Goal: Task Accomplishment & Management: Manage account settings

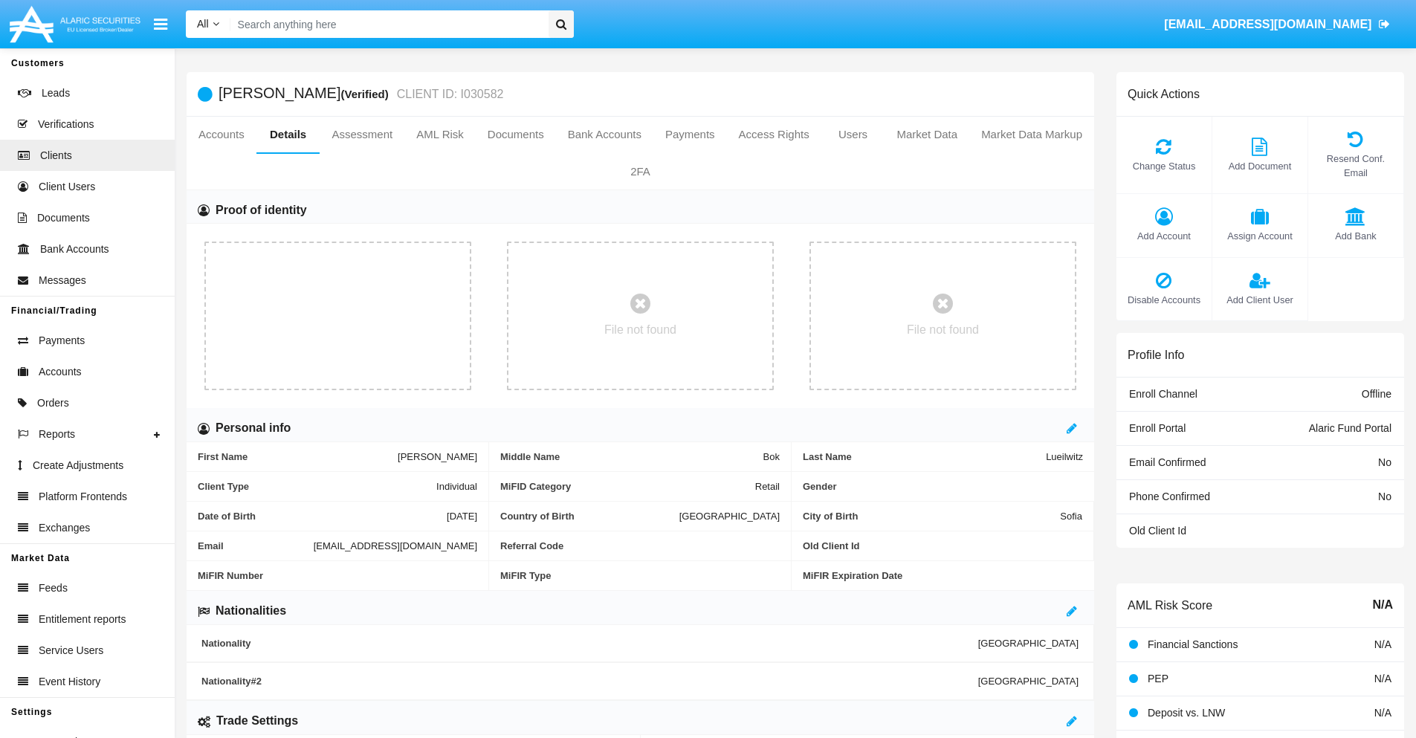
click at [1164, 236] on span "Add Account" at bounding box center [1164, 236] width 80 height 14
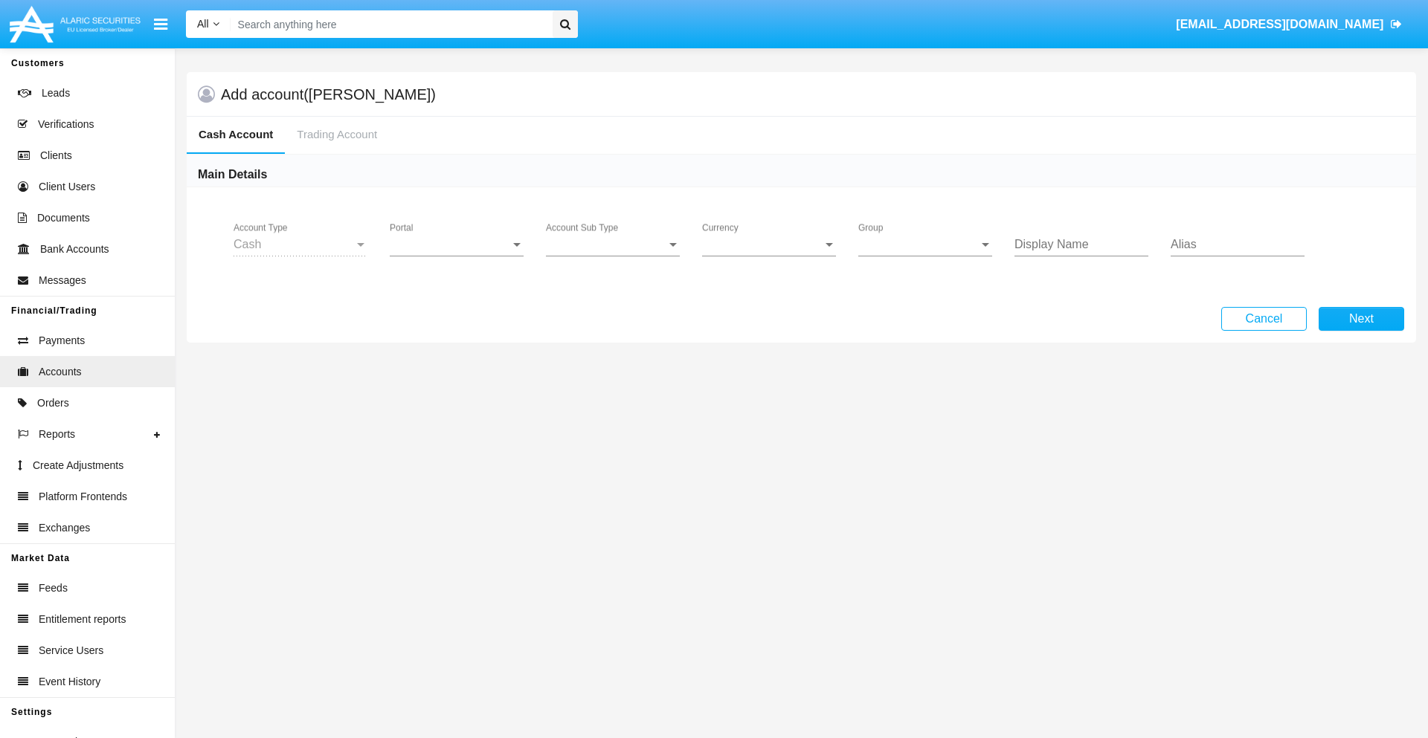
click at [457, 245] on span "Portal" at bounding box center [450, 244] width 120 height 13
click at [458, 327] on span "Alaric Fund Portal" at bounding box center [459, 327] width 138 height 36
click at [613, 245] on span "Account Sub Type" at bounding box center [606, 244] width 120 height 13
click at [613, 256] on span "Fund Cash" at bounding box center [613, 256] width 134 height 36
click at [925, 245] on span "Group" at bounding box center [918, 244] width 120 height 13
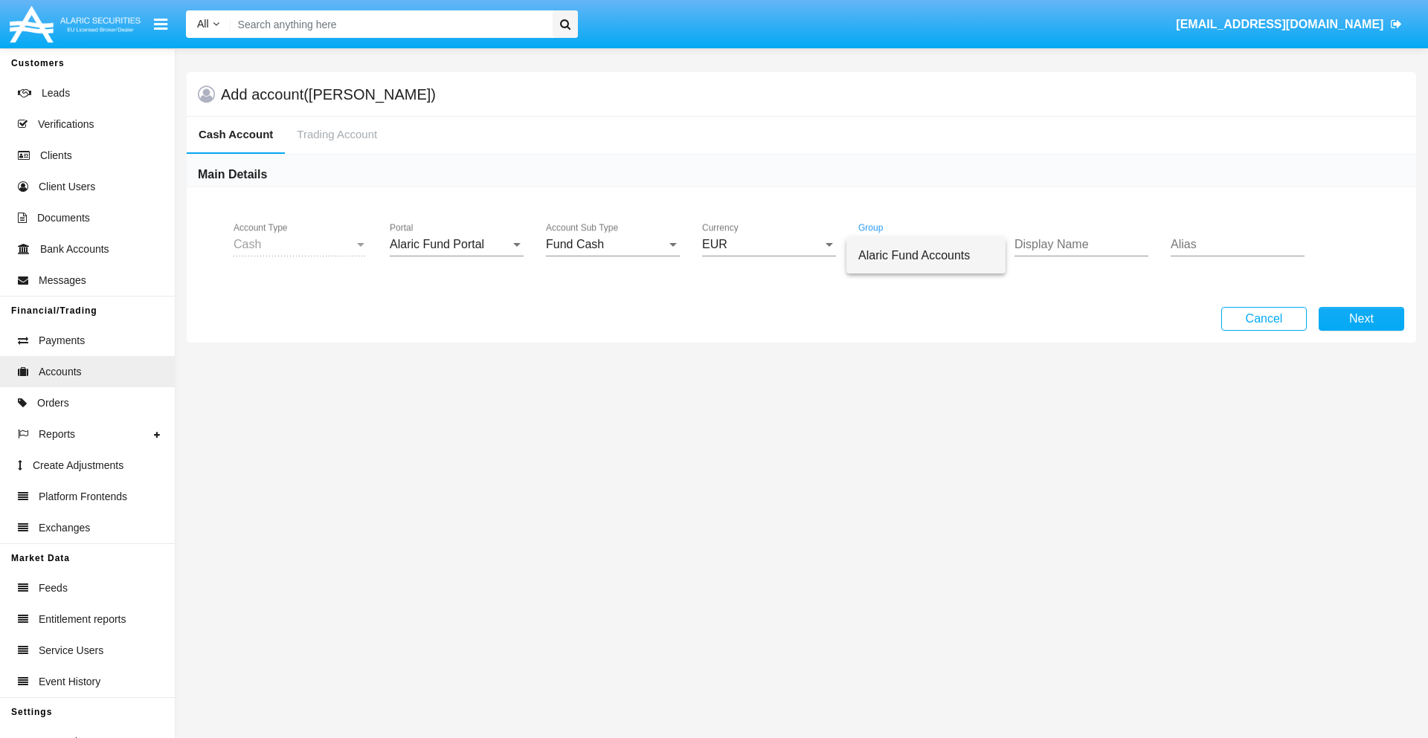
click at [926, 256] on span "Alaric Fund Accounts" at bounding box center [925, 256] width 135 height 36
type input "pink"
type input "indigo"
click at [1361, 319] on button "Next" at bounding box center [1361, 319] width 86 height 24
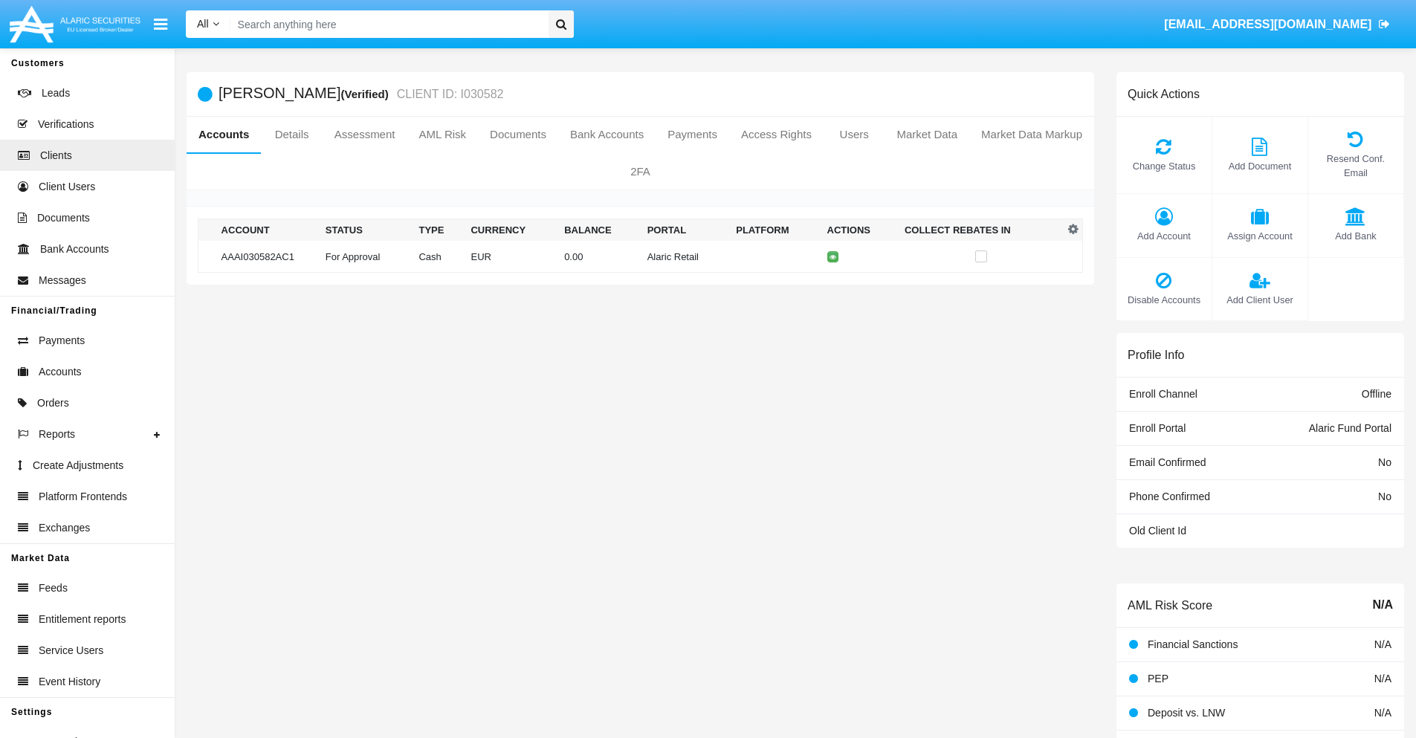
click at [642, 257] on td "Alaric Retail" at bounding box center [686, 257] width 89 height 32
click at [1164, 166] on span "Change Status" at bounding box center [1164, 166] width 80 height 14
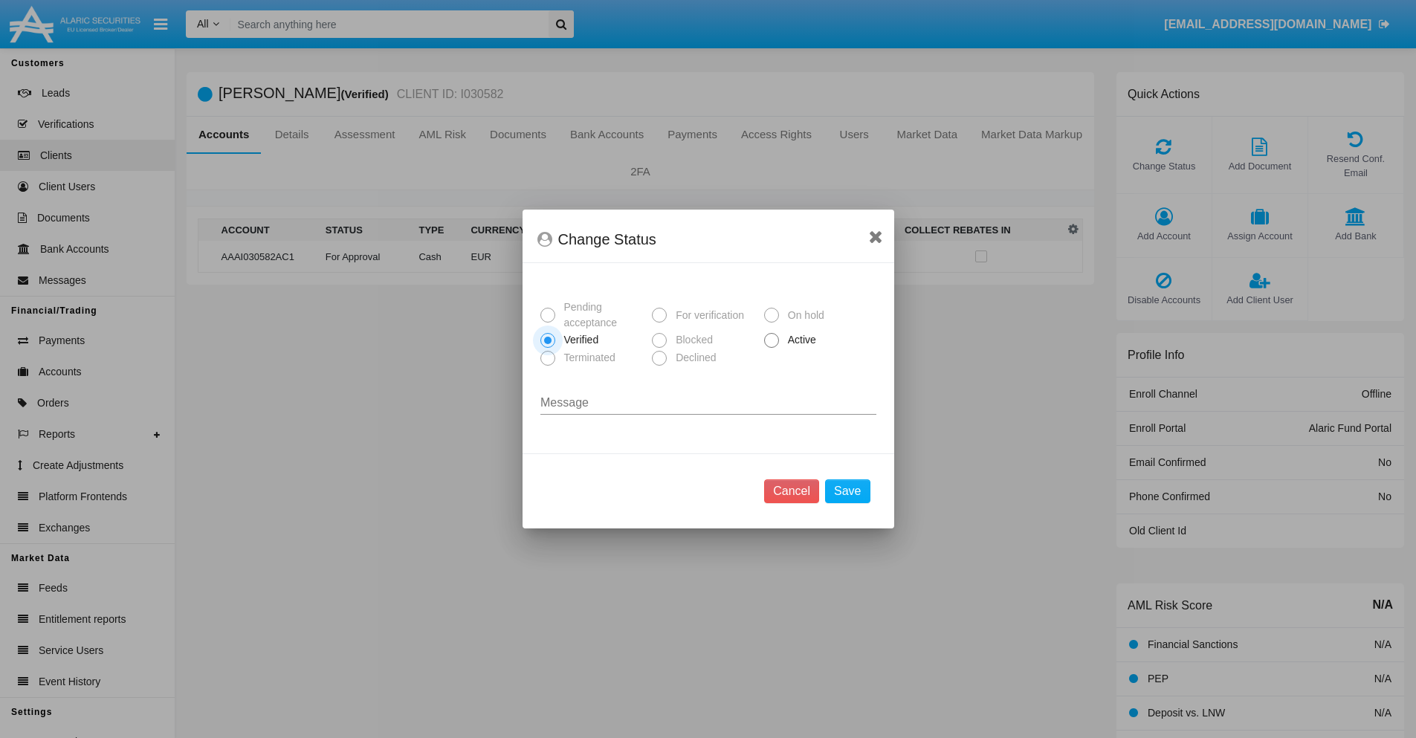
click at [799, 340] on span "Active" at bounding box center [799, 340] width 41 height 16
click at [772, 348] on input "Active" at bounding box center [771, 348] width 1 height 1
radio input "true"
click at [848, 491] on button "Save" at bounding box center [847, 492] width 45 height 24
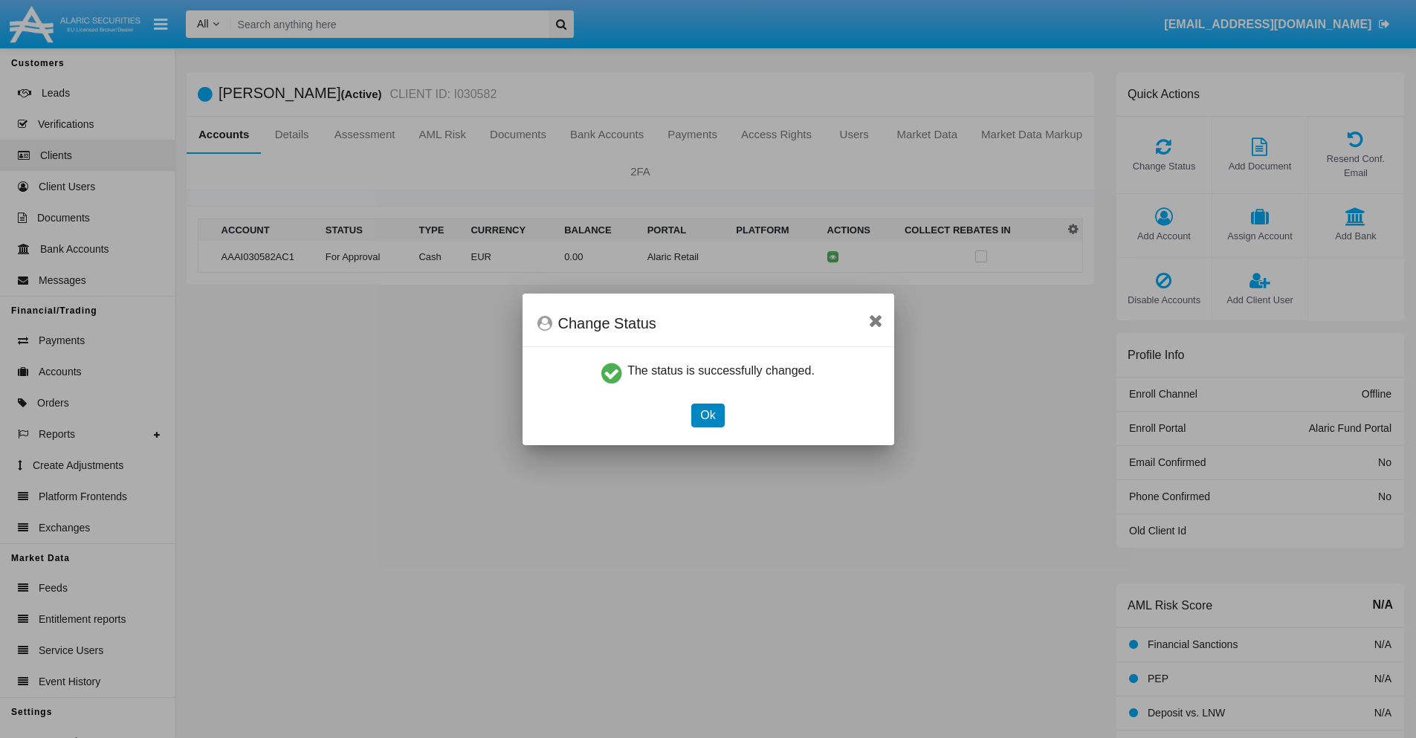
click at [708, 415] on button "Ok" at bounding box center [707, 416] width 33 height 24
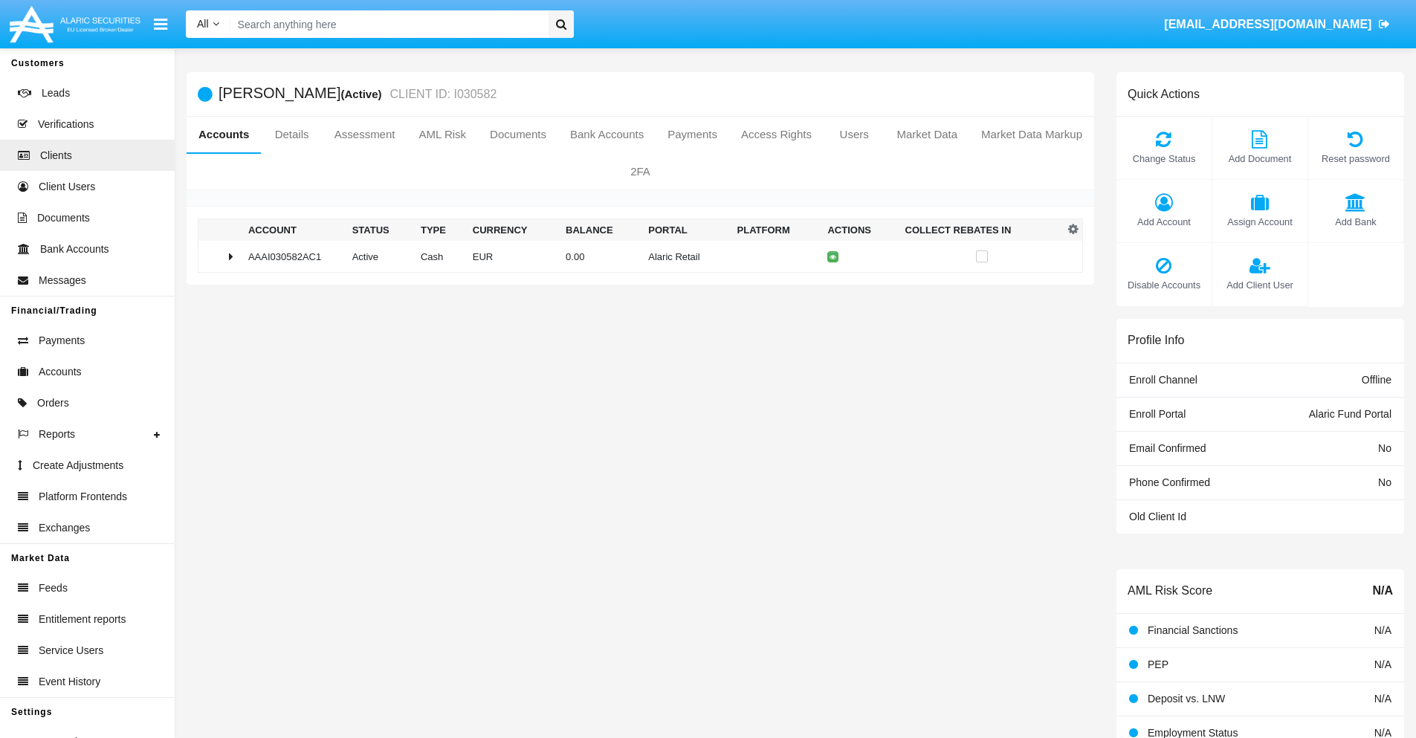
click at [635, 257] on td "0.00" at bounding box center [601, 257] width 83 height 32
click at [833, 288] on icon at bounding box center [836, 288] width 7 height 7
